Goal: Find specific page/section: Find specific page/section

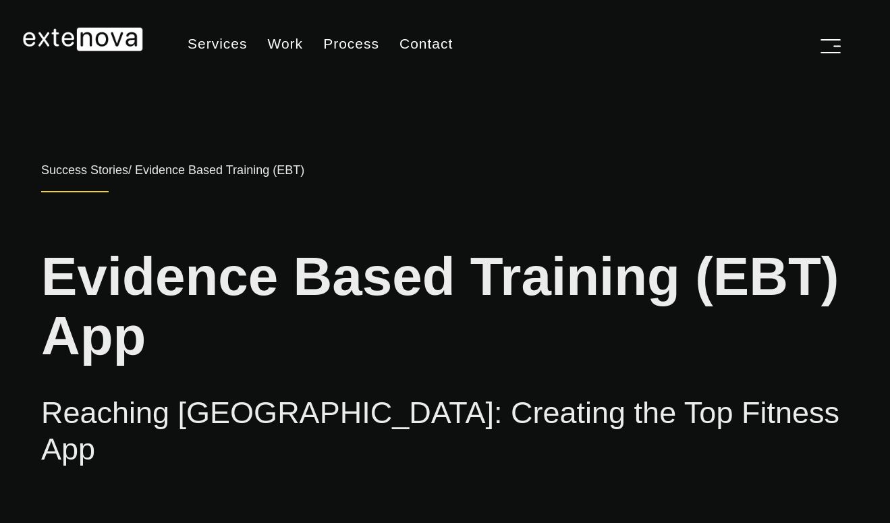
scroll to position [798, 0]
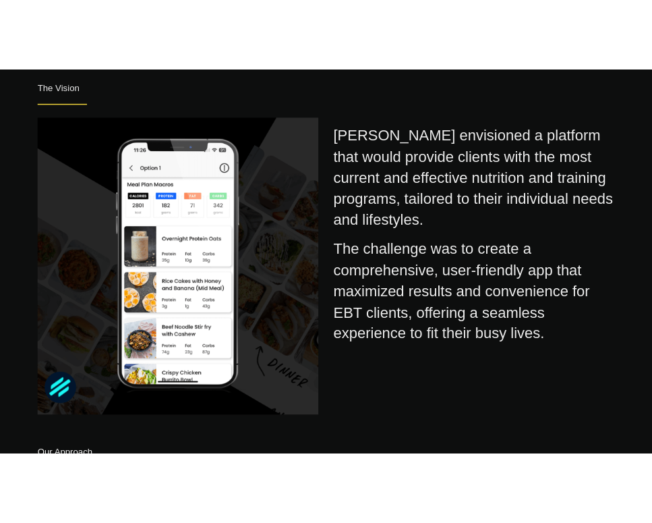
scroll to position [798, 0]
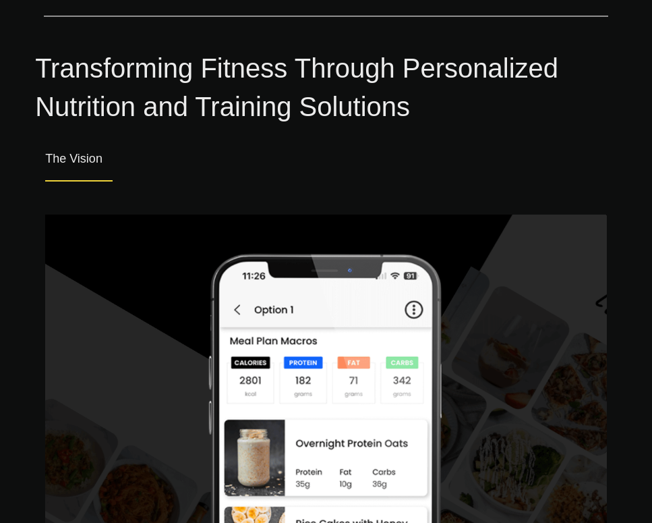
click at [439, 132] on div "The Vision" at bounding box center [326, 153] width 562 height 54
click at [437, 127] on div "The Vision" at bounding box center [326, 153] width 562 height 54
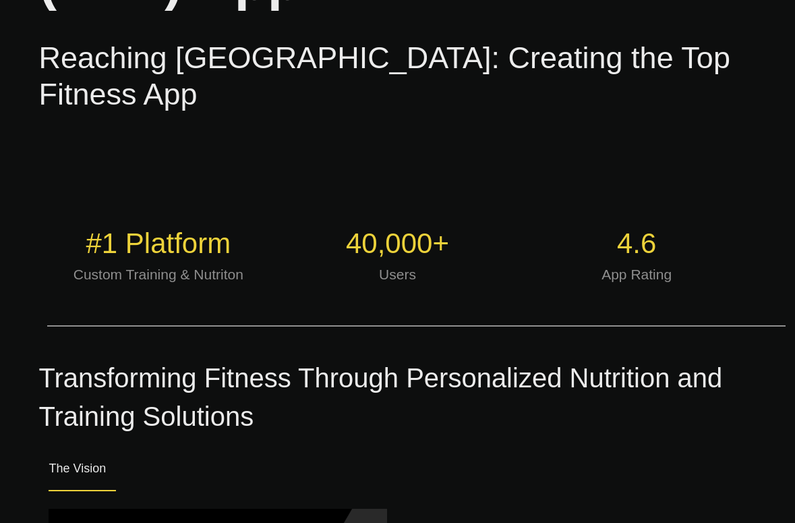
scroll to position [368, 0]
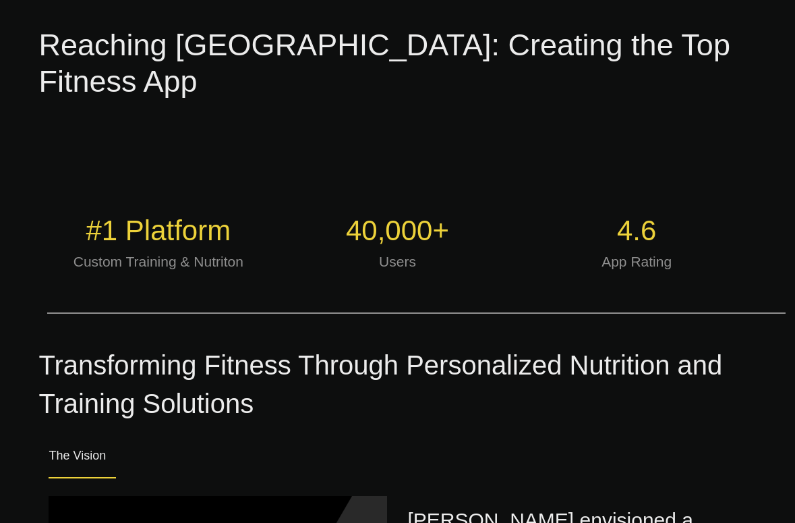
click at [505, 363] on div "Transforming Fitness Through Personalized Nutrition and Training Solutions" at bounding box center [397, 378] width 718 height 90
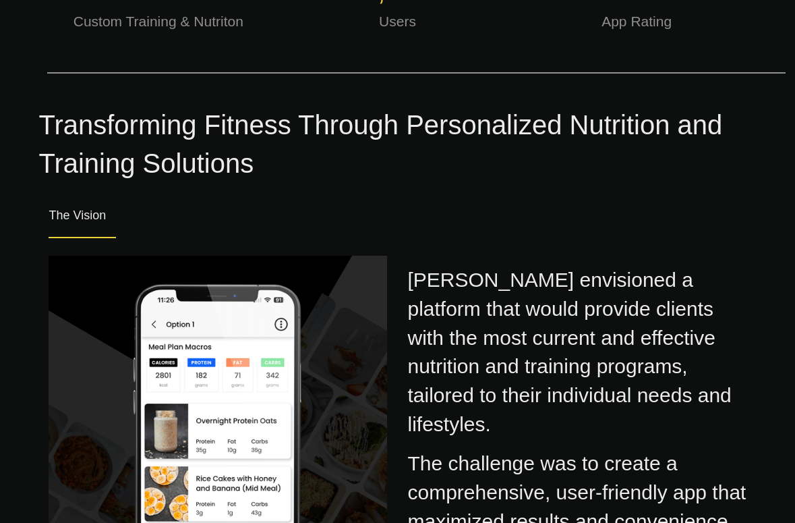
scroll to position [640, 0]
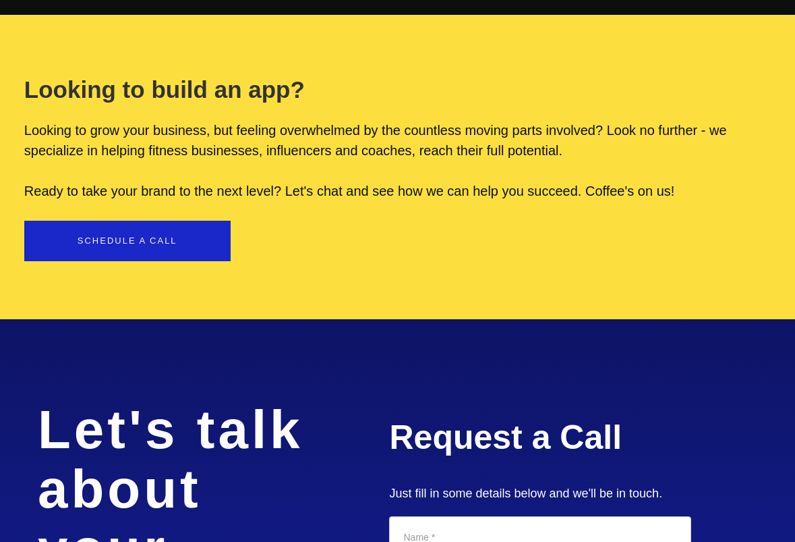
scroll to position [3915, 0]
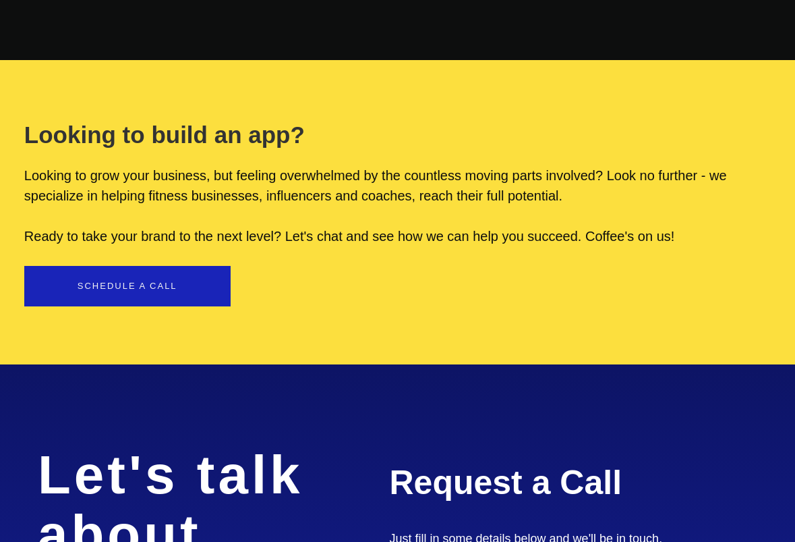
click at [173, 266] on link "Schedule a call" at bounding box center [127, 286] width 206 height 40
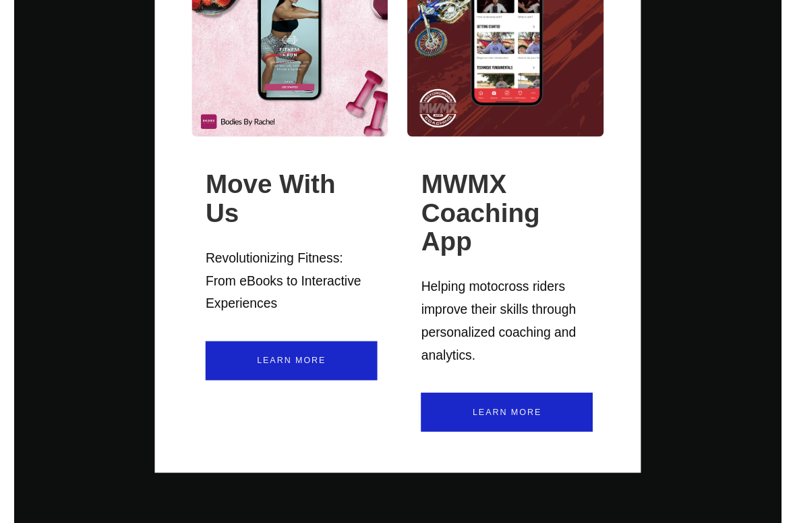
scroll to position [3228, 0]
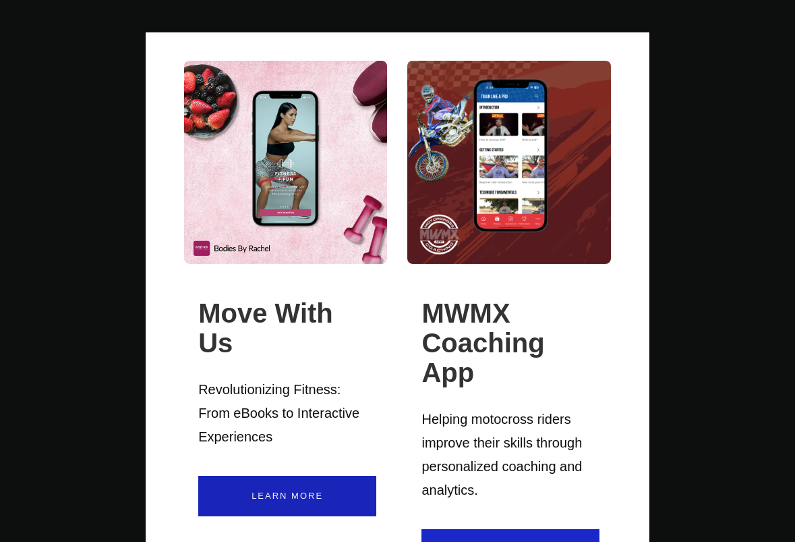
click at [285, 476] on link "Learn More" at bounding box center [287, 496] width 178 height 40
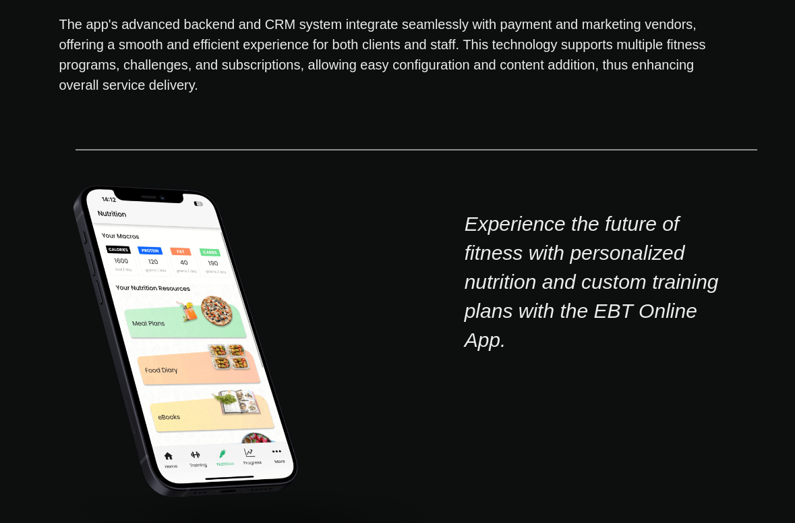
scroll to position [2423, 0]
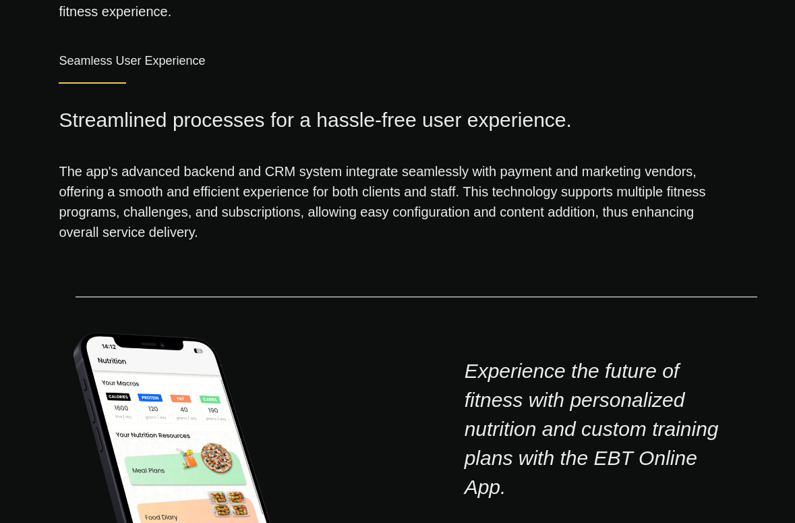
click at [462, 330] on div "Experience the future of fitness with personalized nutrition and custom trainin…" at bounding box center [597, 408] width 284 height 185
drag, startPoint x: 465, startPoint y: 329, endPoint x: 490, endPoint y: 343, distance: 28.1
click at [490, 343] on div "Experience the future of fitness with personalized nutrition and custom trainin…" at bounding box center [597, 408] width 264 height 185
drag, startPoint x: 531, startPoint y: 465, endPoint x: 535, endPoint y: 453, distance: 12.2
click at [534, 454] on div "Experience the future of fitness with personalized nutrition and custom trainin…" at bounding box center [397, 488] width 738 height 479
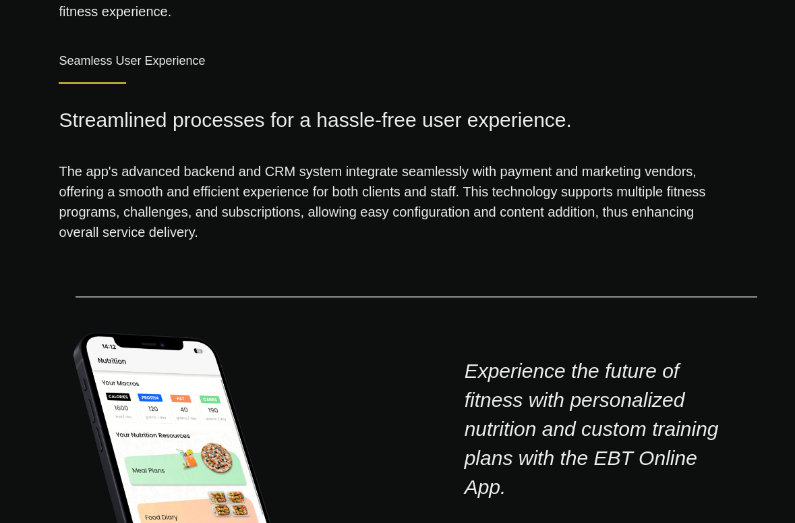
click at [534, 429] on div "Experience the future of fitness with personalized nutrition and custom trainin…" at bounding box center [597, 408] width 264 height 185
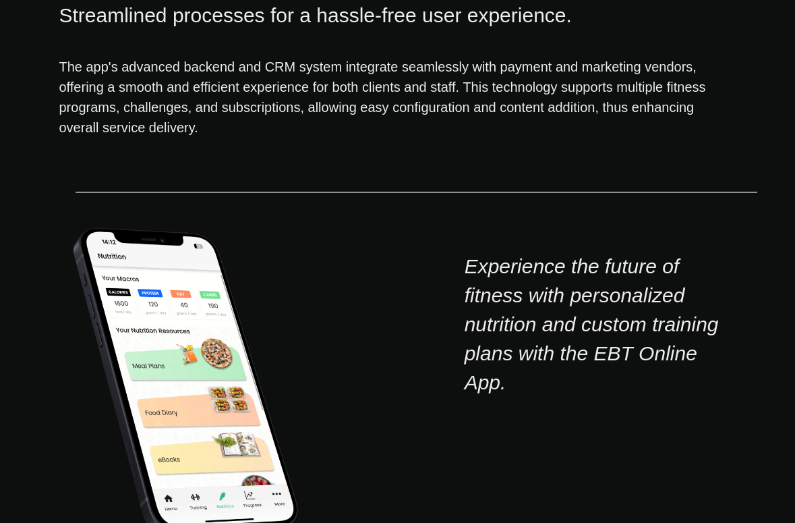
scroll to position [2535, 0]
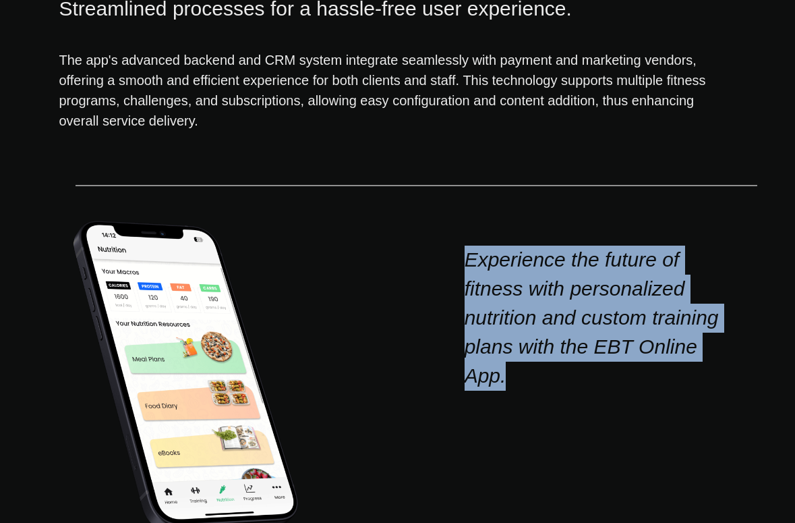
drag, startPoint x: 469, startPoint y: 215, endPoint x: 547, endPoint y: 342, distance: 149.6
click at [547, 343] on div "Experience the future of fitness with personalized nutrition and custom trainin…" at bounding box center [597, 297] width 264 height 185
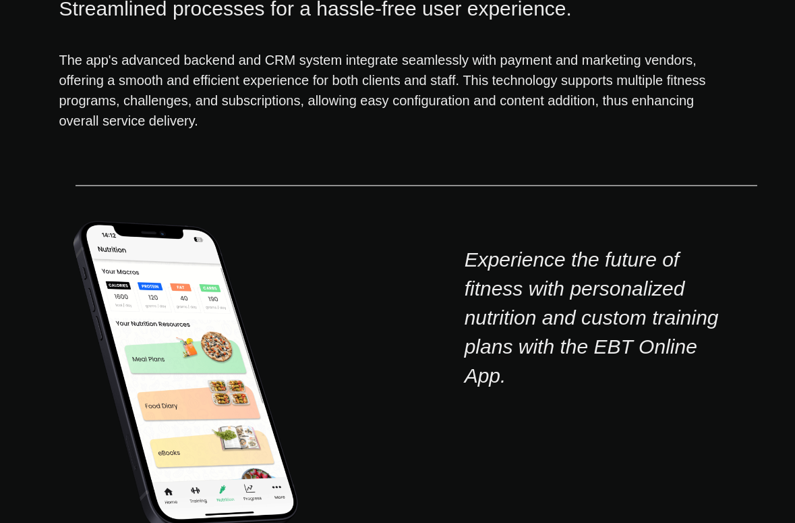
click at [545, 337] on div "Experience the future of fitness with personalized nutrition and custom trainin…" at bounding box center [597, 297] width 264 height 185
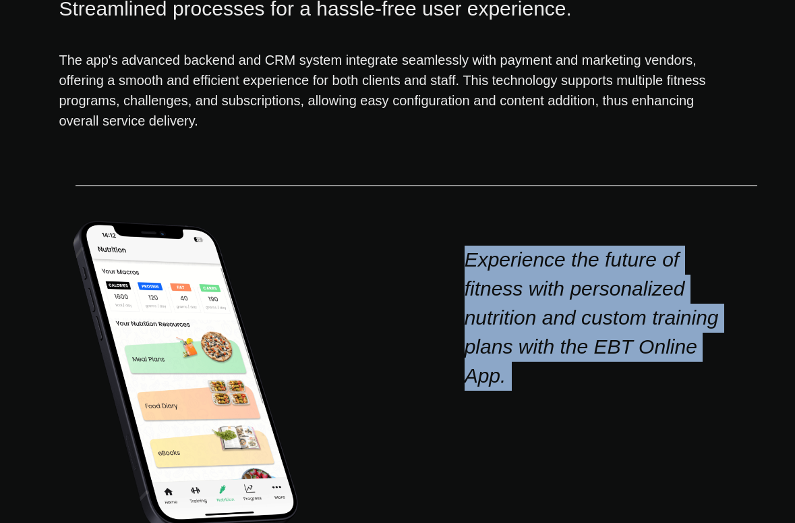
drag, startPoint x: 544, startPoint y: 336, endPoint x: 464, endPoint y: 214, distance: 146.1
click at [465, 214] on div "Experience the future of fitness with personalized nutrition and custom trainin…" at bounding box center [597, 297] width 264 height 185
click at [459, 346] on div "Experience the future of fitness with personalized nutrition and custom trainin…" at bounding box center [397, 377] width 738 height 479
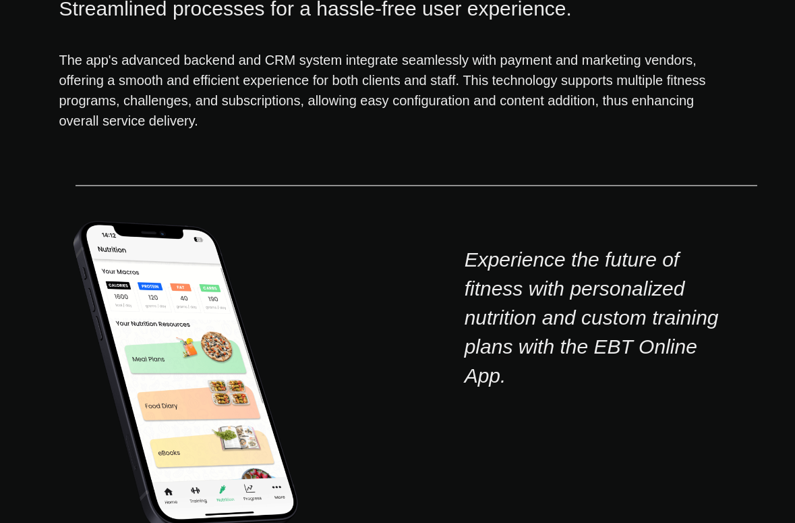
click at [596, 304] on icon "Experience the future of fitness with personalized nutrition and custom trainin…" at bounding box center [592, 317] width 254 height 138
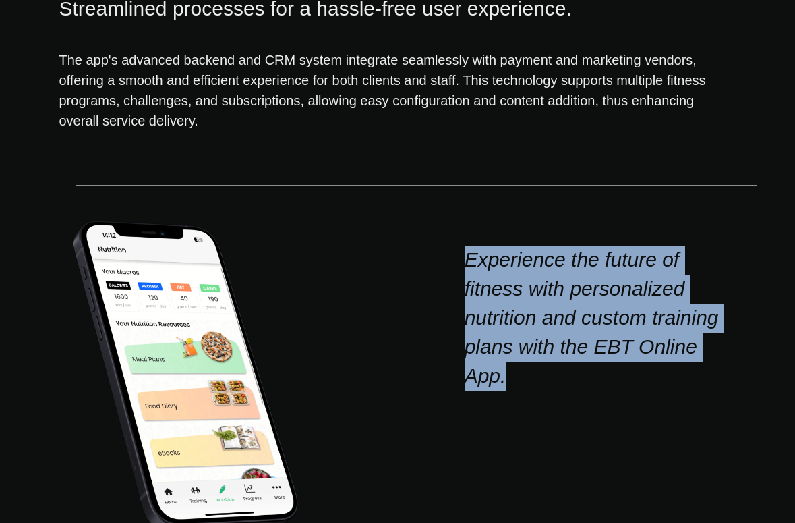
drag, startPoint x: 507, startPoint y: 341, endPoint x: 472, endPoint y: 200, distance: 145.3
click at [472, 205] on div "Experience the future of fitness with personalized nutrition and custom trainin…" at bounding box center [597, 297] width 264 height 185
drag, startPoint x: 468, startPoint y: 215, endPoint x: 539, endPoint y: 353, distance: 155.7
click at [539, 353] on div "Experience the future of fitness with personalized nutrition and custom trainin…" at bounding box center [397, 377] width 738 height 479
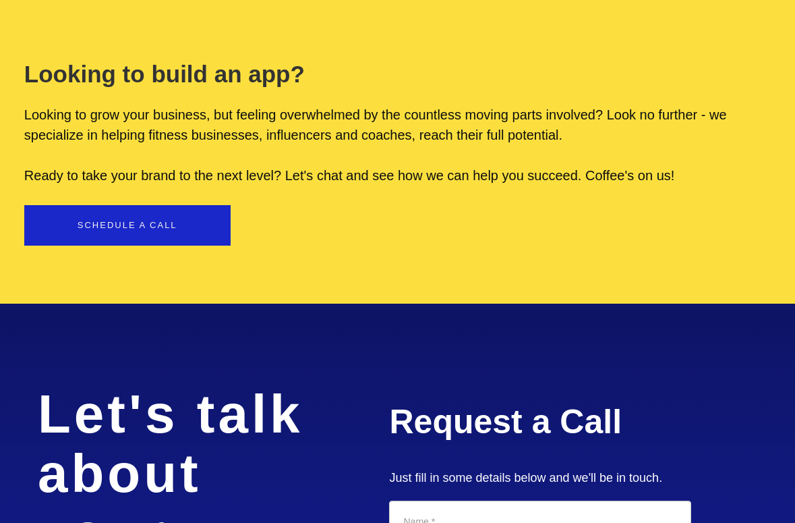
scroll to position [4370, 0]
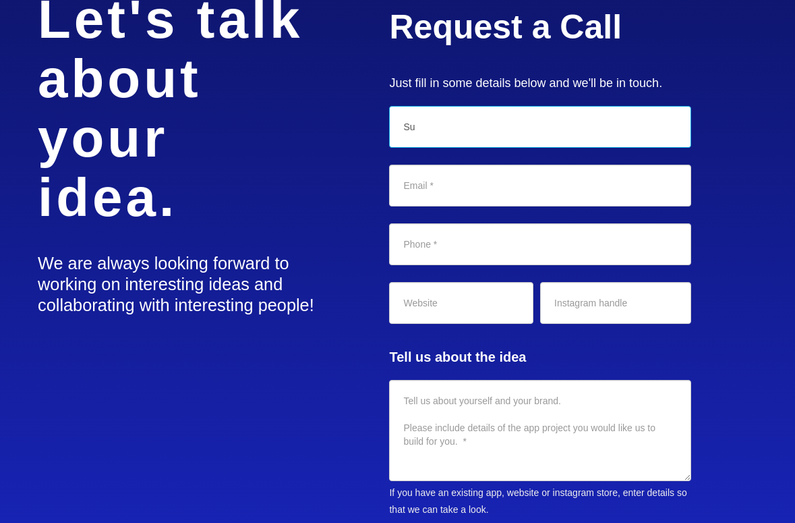
type input "S"
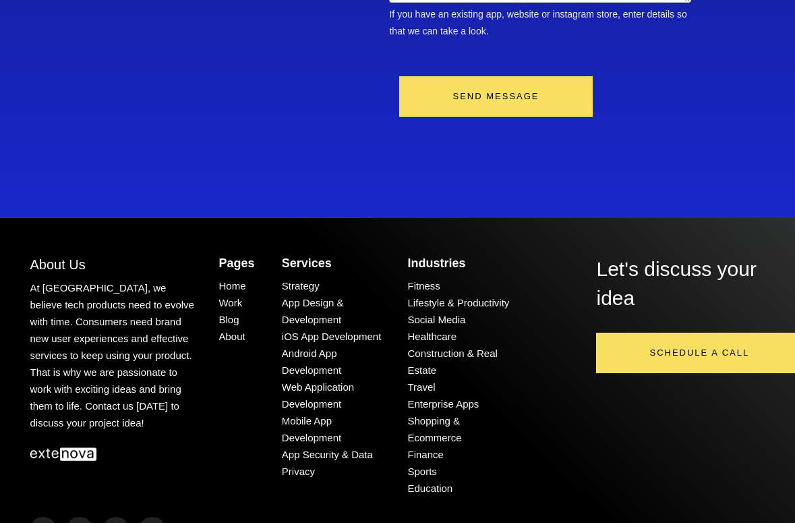
scroll to position [4848, 0]
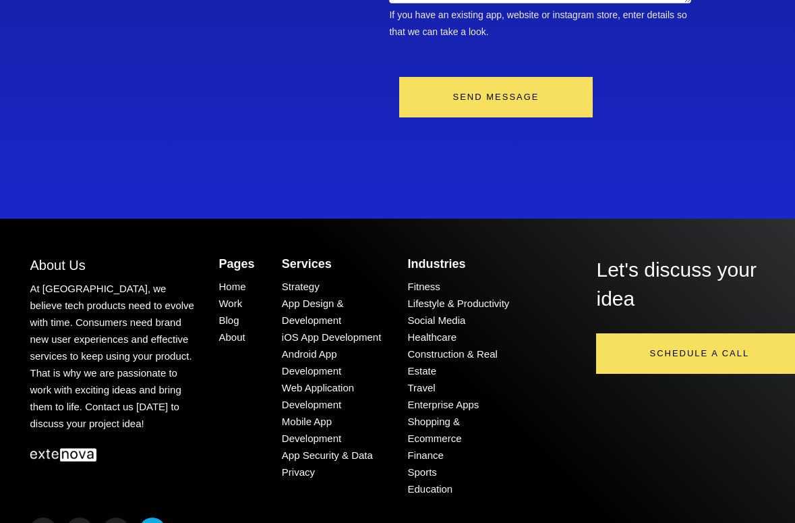
click at [151, 522] on icon at bounding box center [152, 530] width 11 height 13
click at [75, 517] on link at bounding box center [79, 530] width 27 height 27
click at [420, 331] on link "Healthcare" at bounding box center [431, 336] width 49 height 11
click at [426, 281] on link "Fitness" at bounding box center [423, 286] width 32 height 11
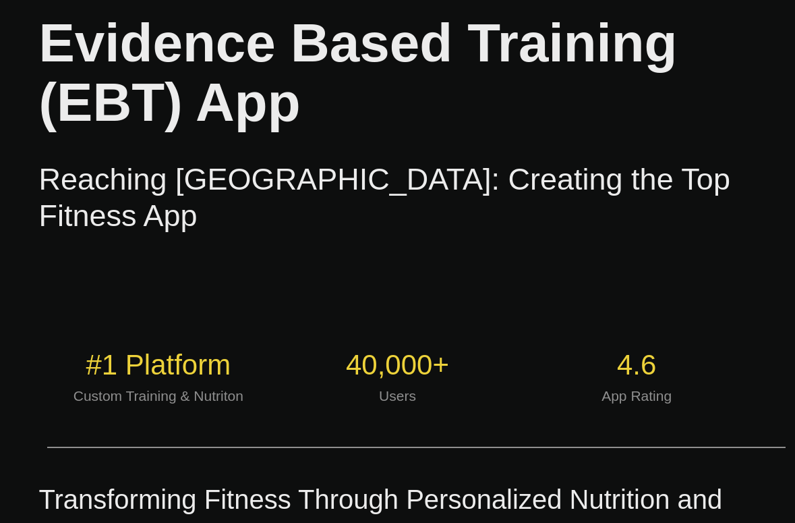
scroll to position [152, 0]
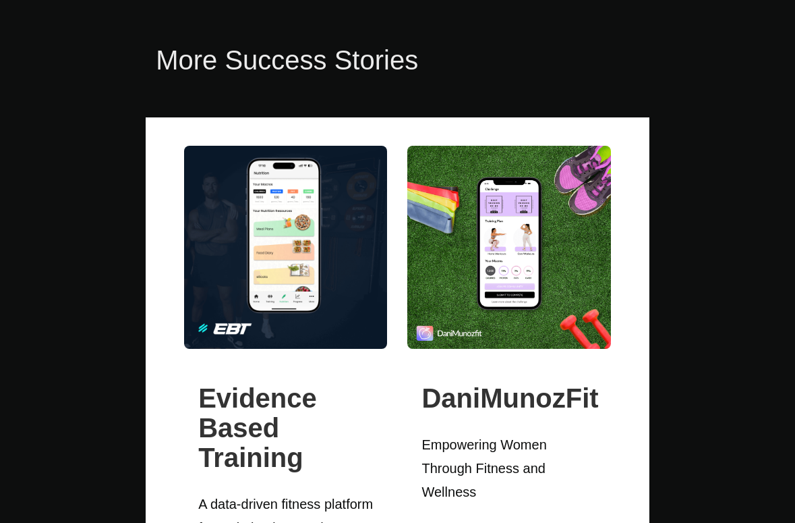
scroll to position [3691, 0]
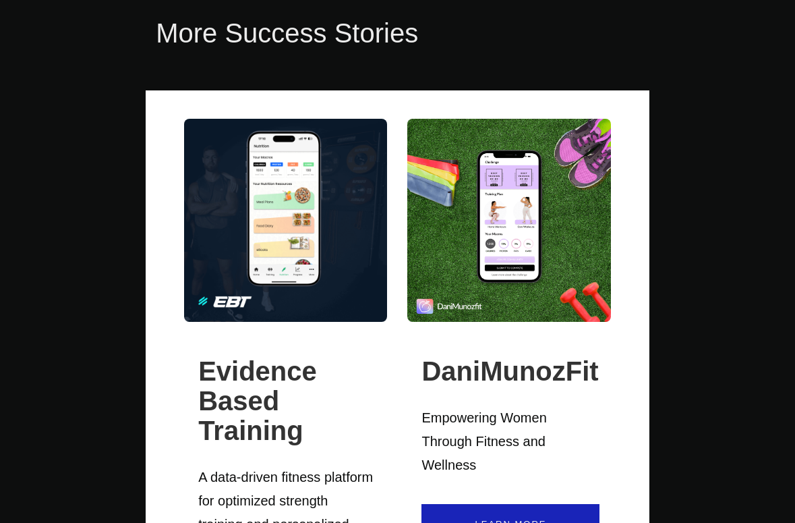
click at [494, 504] on link "Learn More" at bounding box center [511, 524] width 178 height 40
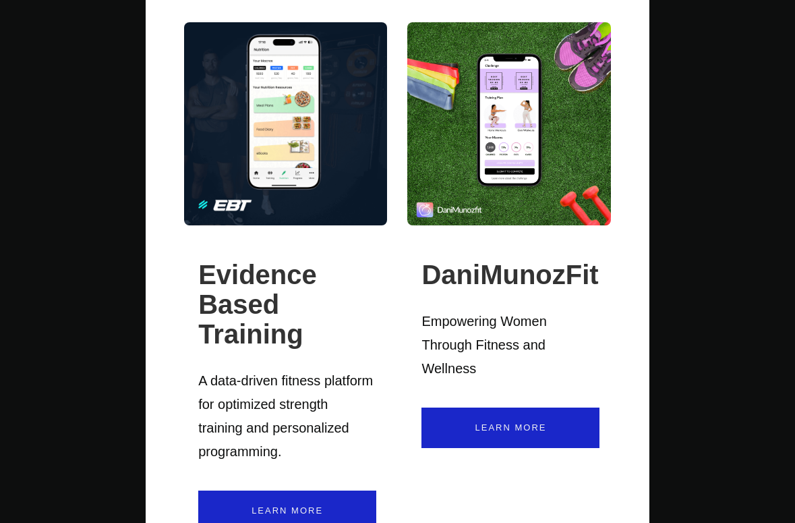
scroll to position [3852, 0]
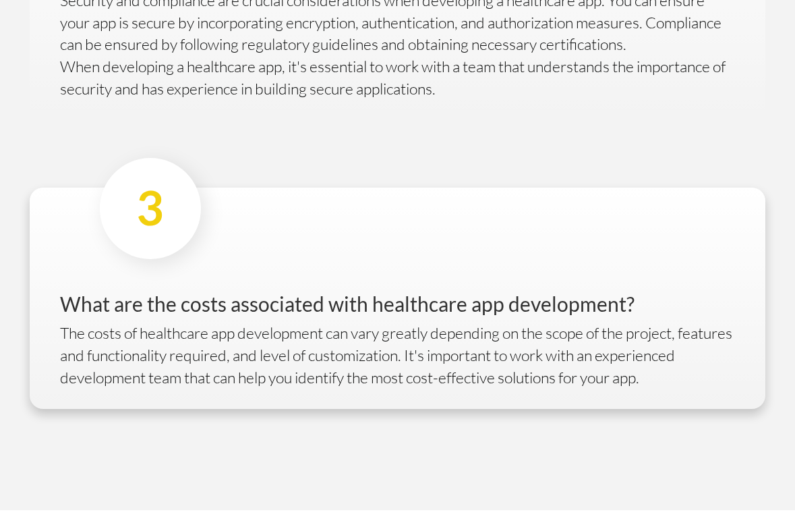
scroll to position [2779, 0]
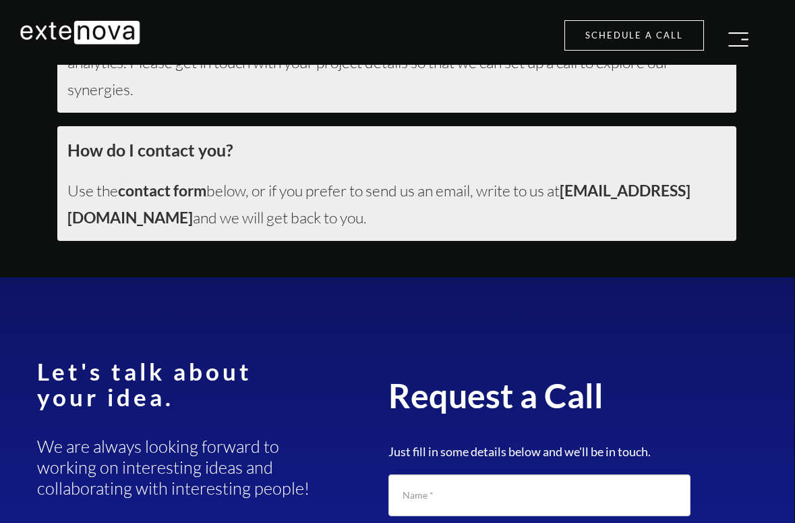
scroll to position [5874, 1]
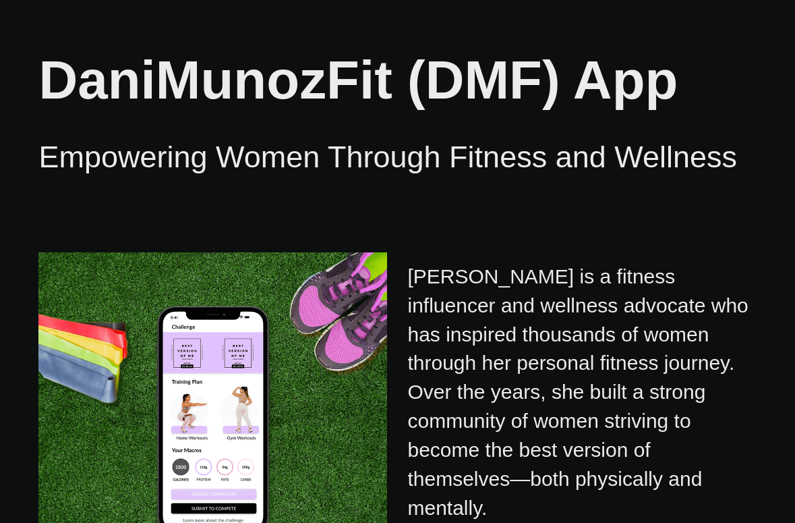
scroll to position [11, 0]
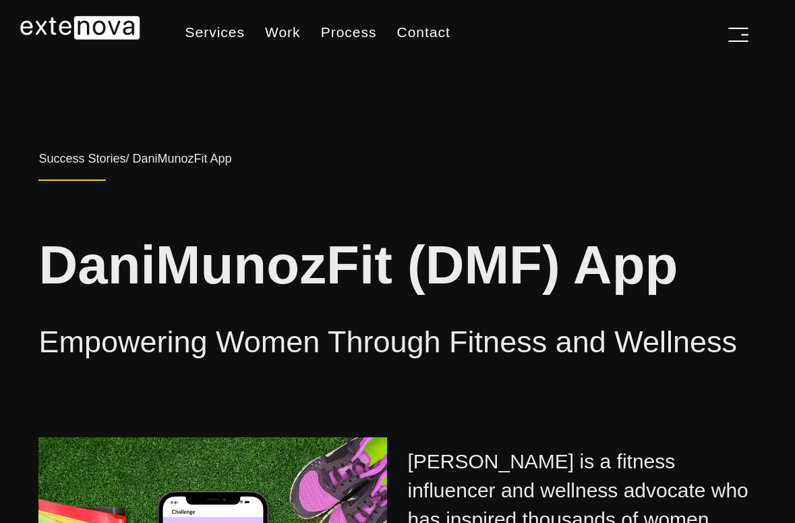
click at [219, 256] on h1 "DaniMunozFit (DMF) App" at bounding box center [397, 251] width 718 height 86
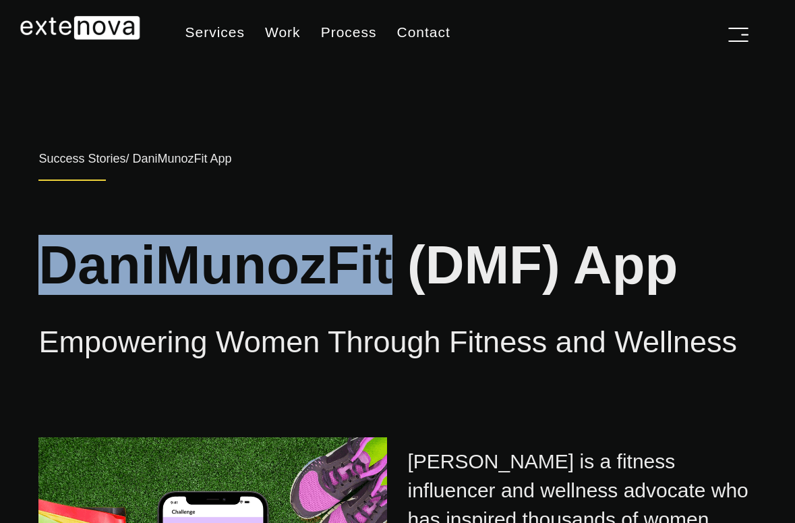
click at [219, 256] on h1 "DaniMunozFit (DMF) App" at bounding box center [397, 251] width 718 height 86
copy h1 "DaniMunozFit"
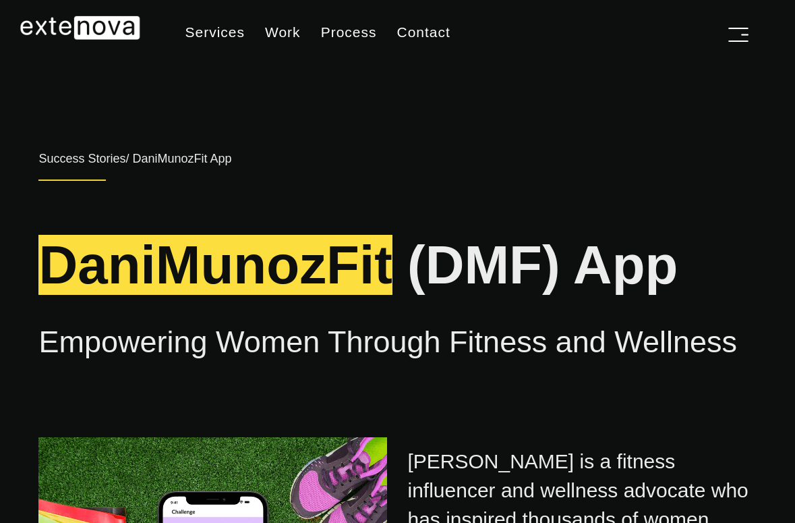
drag, startPoint x: 793, startPoint y: 203, endPoint x: 39, endPoint y: 205, distance: 754.2
click at [39, 205] on div "DaniMunozFit (DMF) App Empowering Women Through Fitness and Wellness" at bounding box center [397, 281] width 738 height 172
